Goal: Complete application form

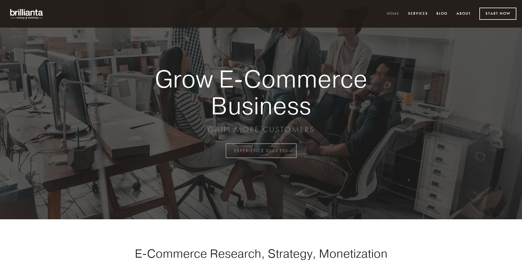
scroll to position [1479, 0]
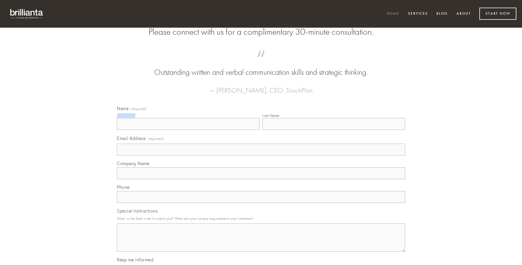
type input "[PERSON_NAME]"
click at [333, 130] on input "Last Name" at bounding box center [333, 124] width 143 height 12
type input "[PERSON_NAME]"
click at [261, 155] on input "Email Address (required)" at bounding box center [261, 150] width 288 height 12
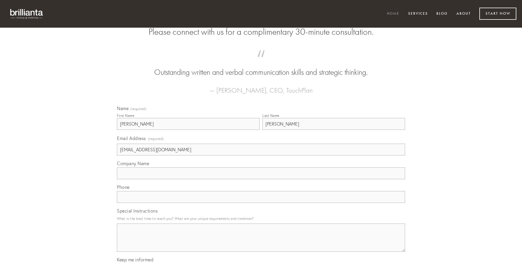
type input "[EMAIL_ADDRESS][DOMAIN_NAME]"
click at [261, 179] on input "Company Name" at bounding box center [261, 173] width 288 height 12
type input "vos"
click at [261, 203] on input "text" at bounding box center [261, 197] width 288 height 12
click at [261, 243] on textarea "Special Instructions" at bounding box center [261, 238] width 288 height 28
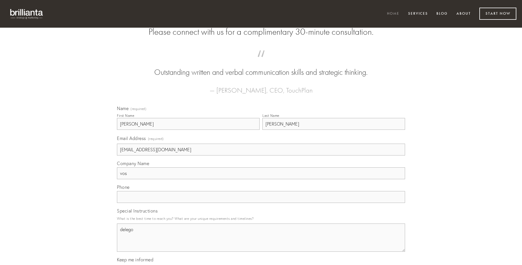
type textarea "delego"
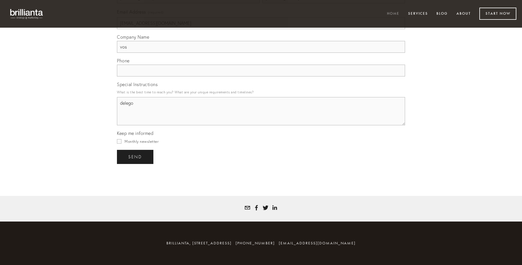
click at [135, 157] on span "send" at bounding box center [135, 156] width 14 height 5
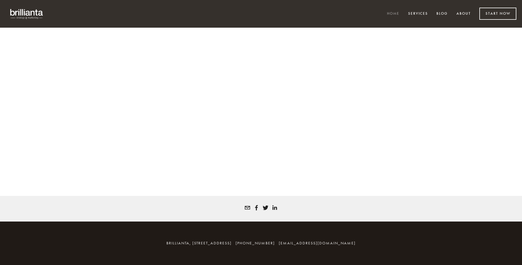
scroll to position [1472, 0]
